Goal: Transaction & Acquisition: Download file/media

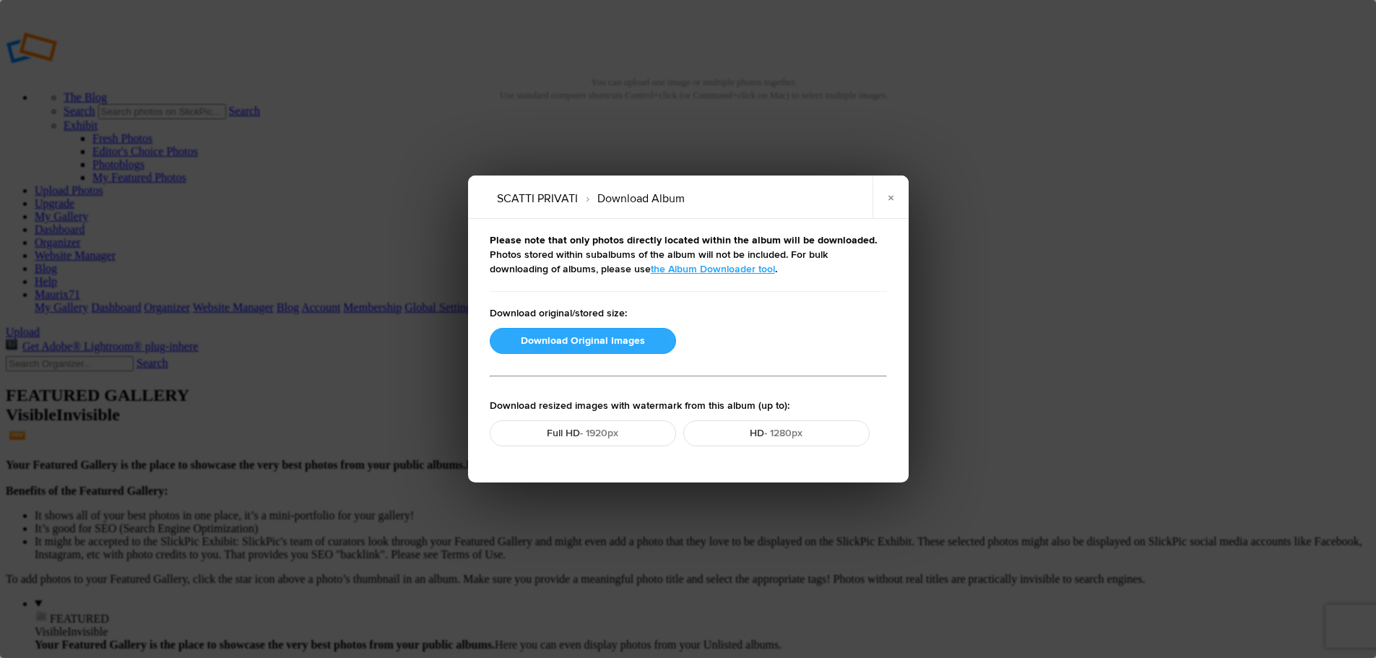
click at [631, 346] on button "Download Original Images" at bounding box center [583, 341] width 186 height 26
